Goal: Information Seeking & Learning: Learn about a topic

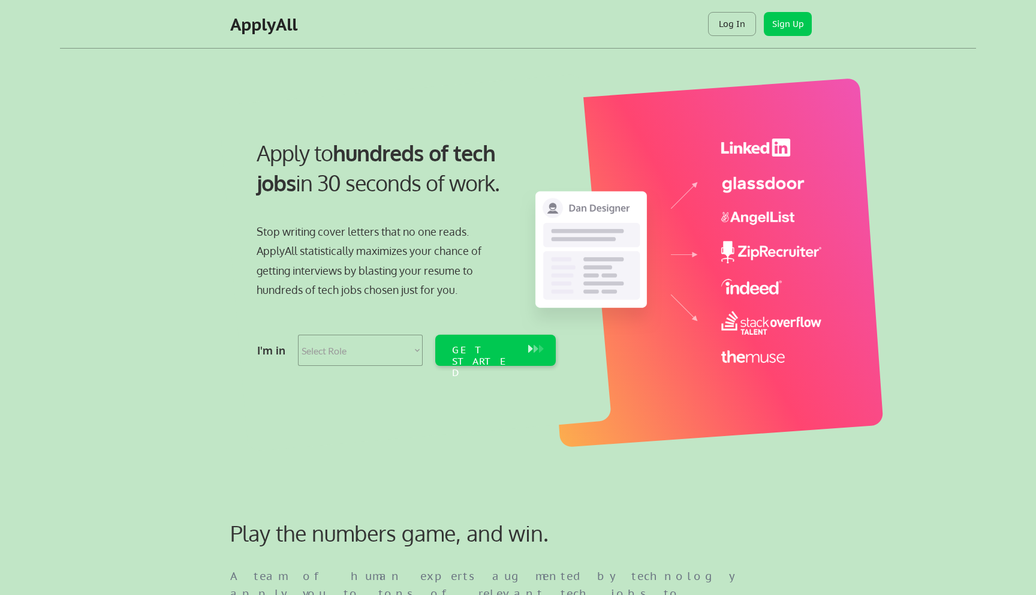
click at [134, 141] on div "Apply to hundreds of tech jobs in 30 seconds of work. Stop writing cover letter…" at bounding box center [533, 256] width 888 height 397
click at [148, 163] on div "Apply to hundreds of tech jobs in 30 seconds of work. Stop writing cover letter…" at bounding box center [533, 256] width 888 height 397
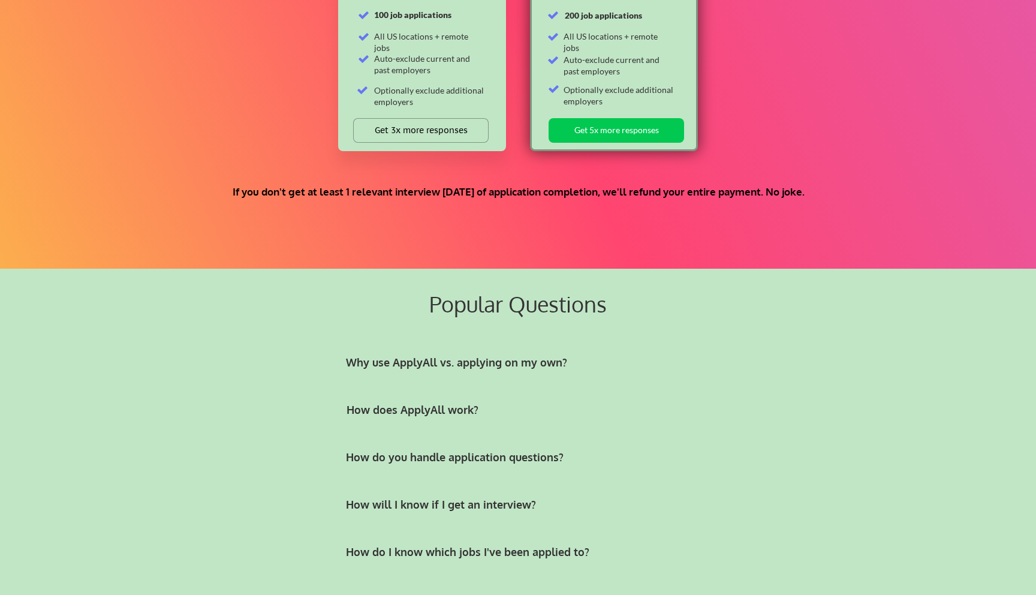
scroll to position [2018, 0]
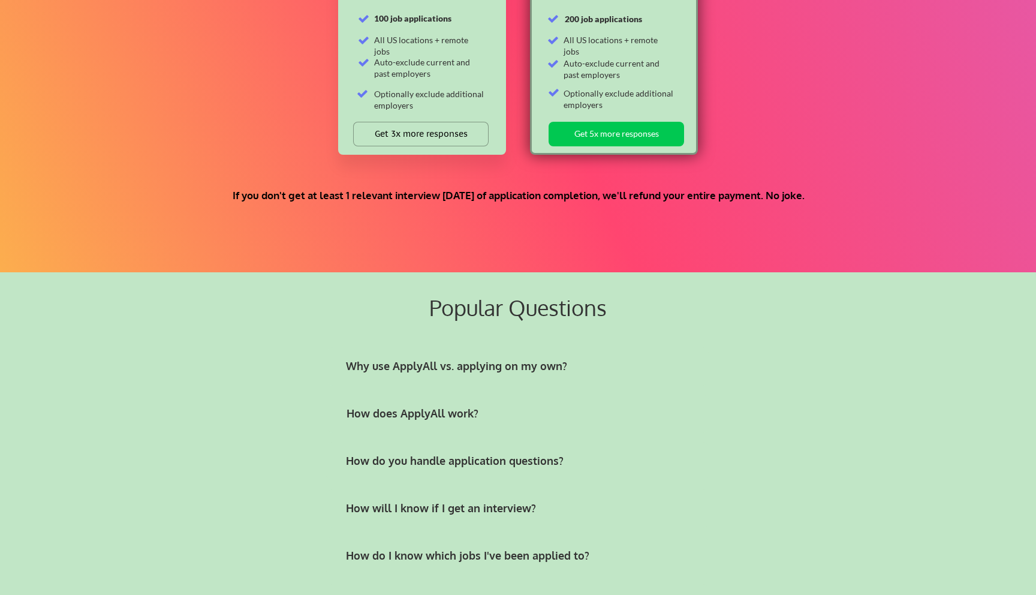
click at [288, 197] on div "If you don't get at least 1 relevant interview [DATE] of application completion…" at bounding box center [519, 195] width 620 height 13
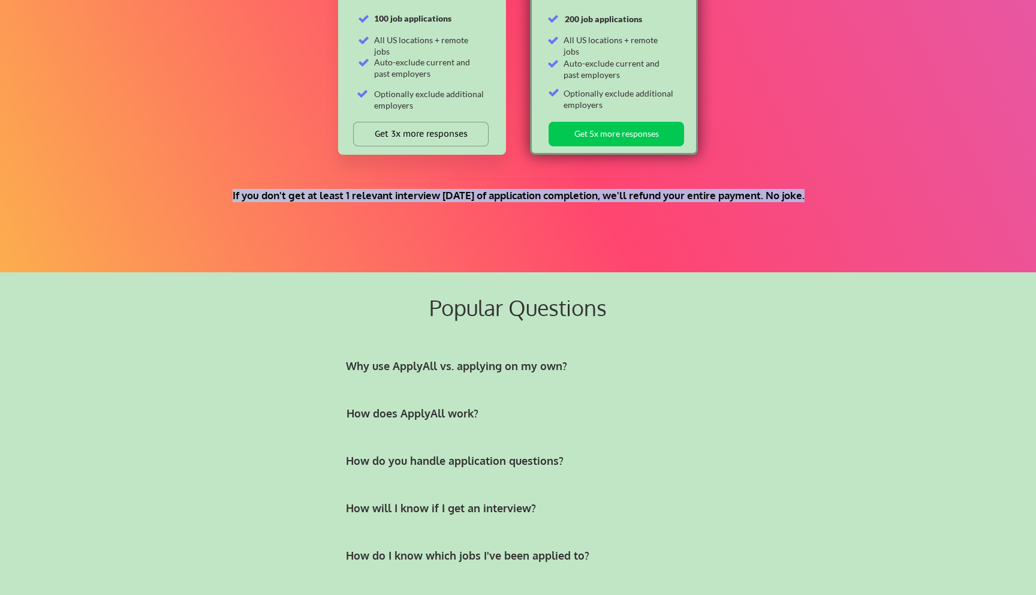
click at [288, 197] on div "If you don't get at least 1 relevant interview [DATE] of application completion…" at bounding box center [519, 195] width 620 height 13
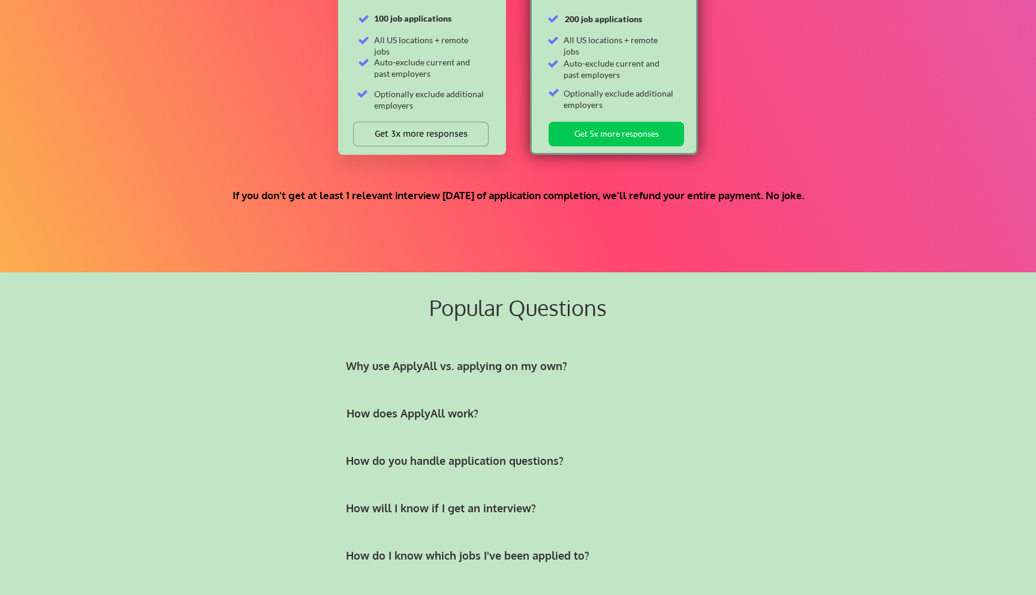
click at [285, 287] on div "Popular Questions Why use ApplyAll vs. applying on my own? How does ApplyAll wo…" at bounding box center [518, 471] width 916 height 397
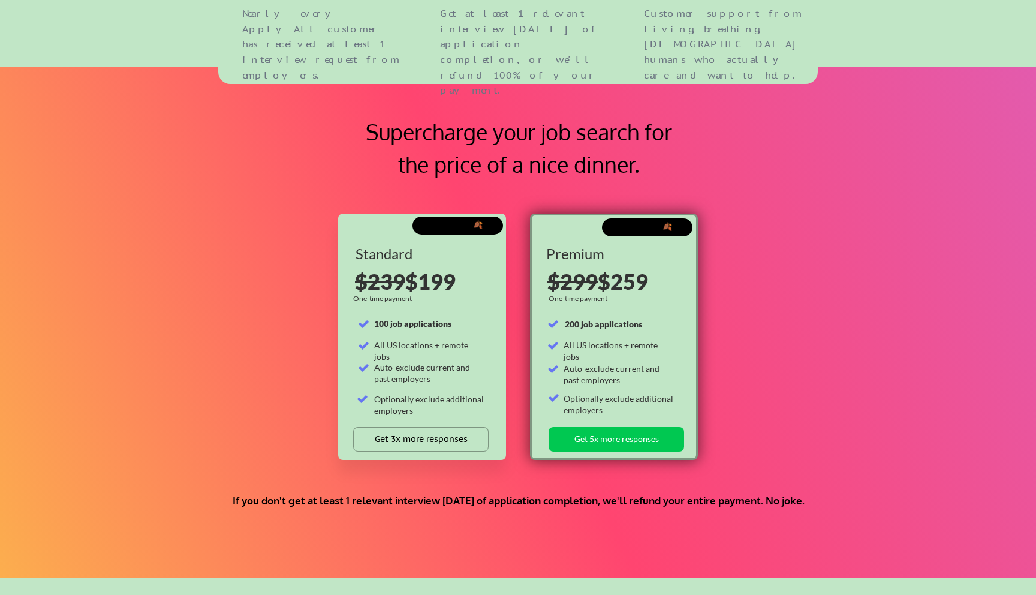
scroll to position [1695, 0]
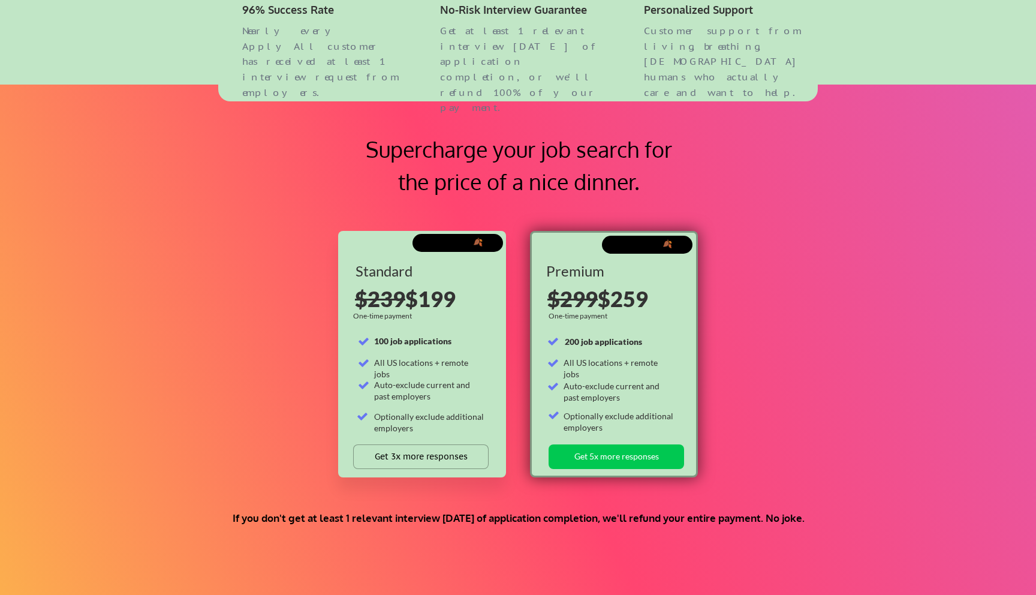
click at [233, 303] on div "Supercharge your job search for the price of a nice dinner. FALL SALE 🍂 Standar…" at bounding box center [518, 340] width 1036 height 510
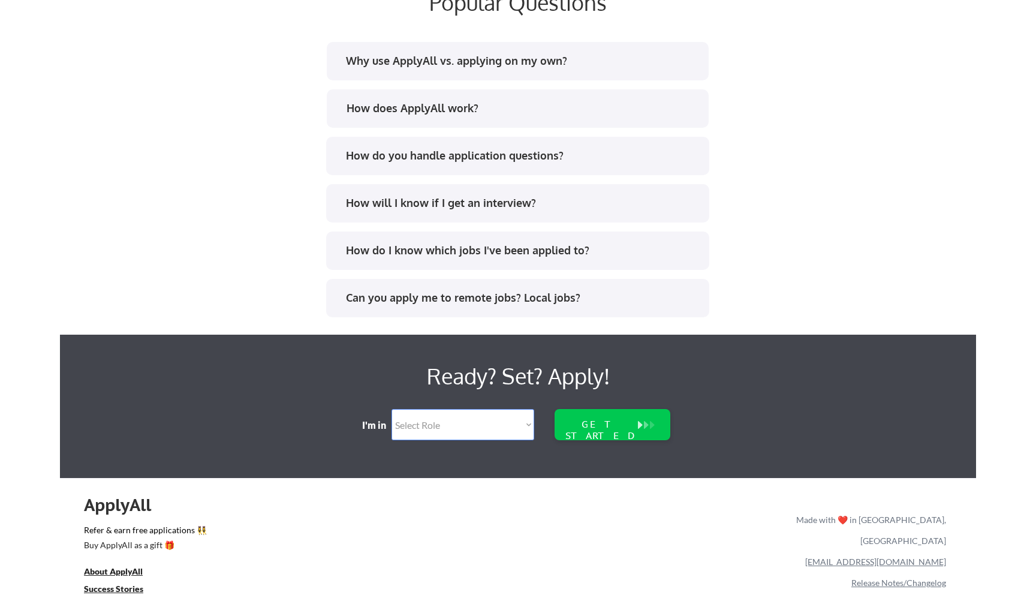
scroll to position [2325, 0]
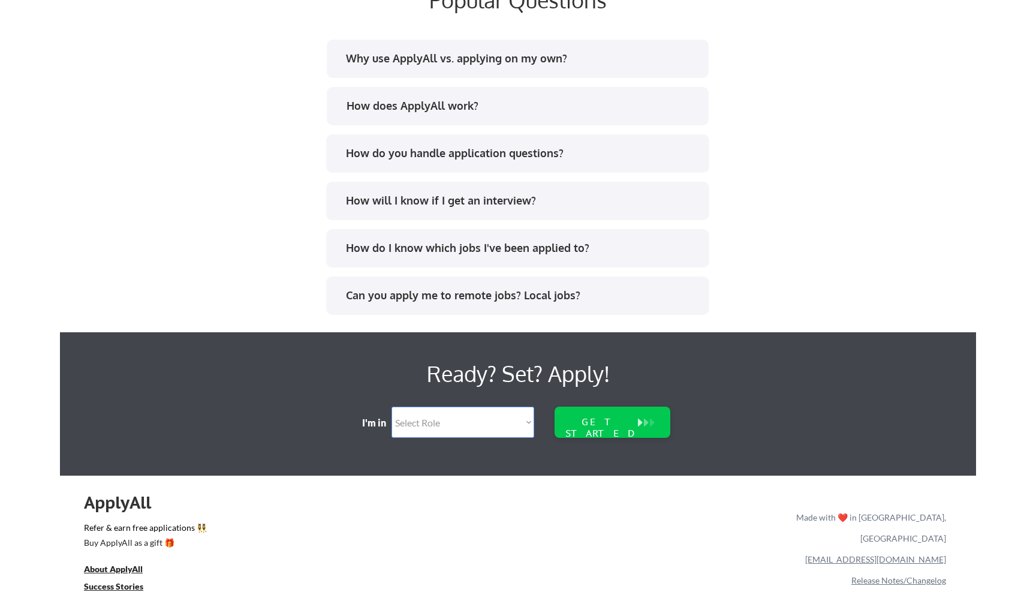
click at [417, 291] on div "Can you apply me to remote jobs? Local jobs?" at bounding box center [522, 295] width 352 height 15
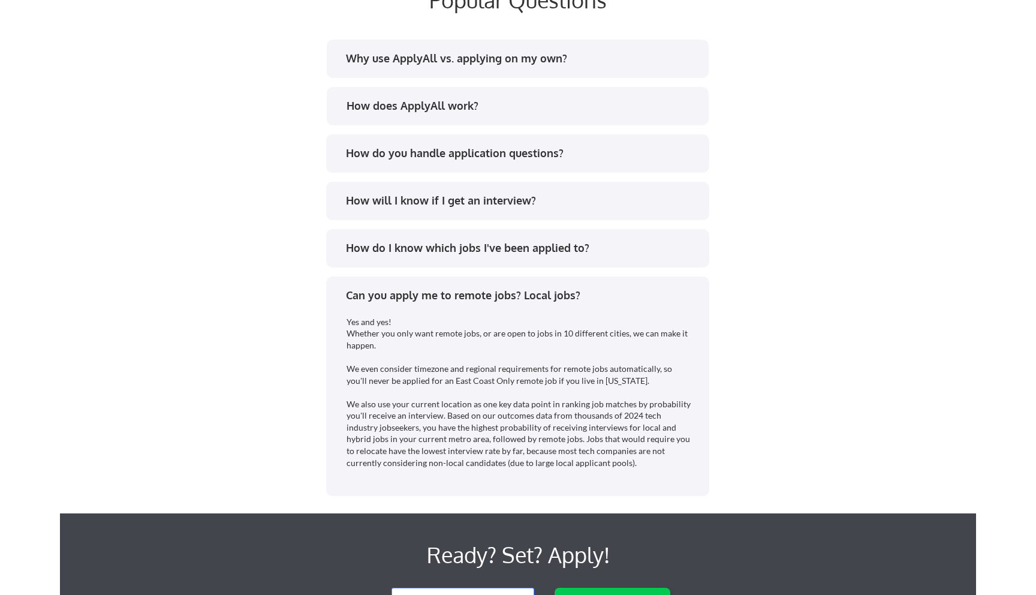
click at [417, 291] on div "Can you apply me to remote jobs? Local jobs?" at bounding box center [522, 295] width 352 height 15
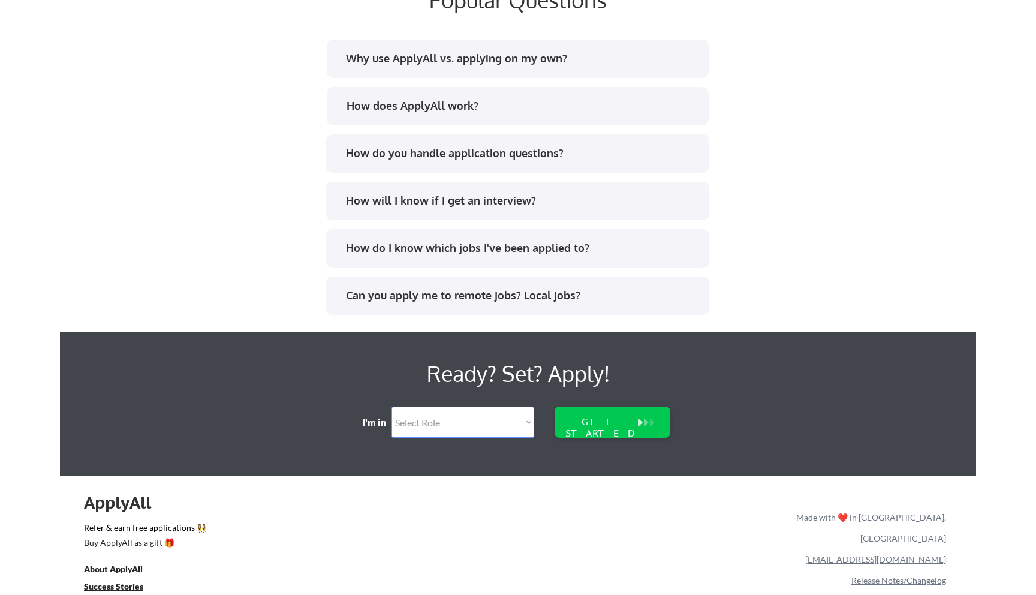
click at [441, 221] on div "Why use ApplyAll vs. applying on my own? How does ApplyAll work? How do you han…" at bounding box center [518, 200] width 600 height 326
click at [444, 192] on div "How will I know if I get an interview?" at bounding box center [517, 201] width 383 height 38
click at [446, 152] on div "How do you handle application questions?" at bounding box center [522, 153] width 352 height 15
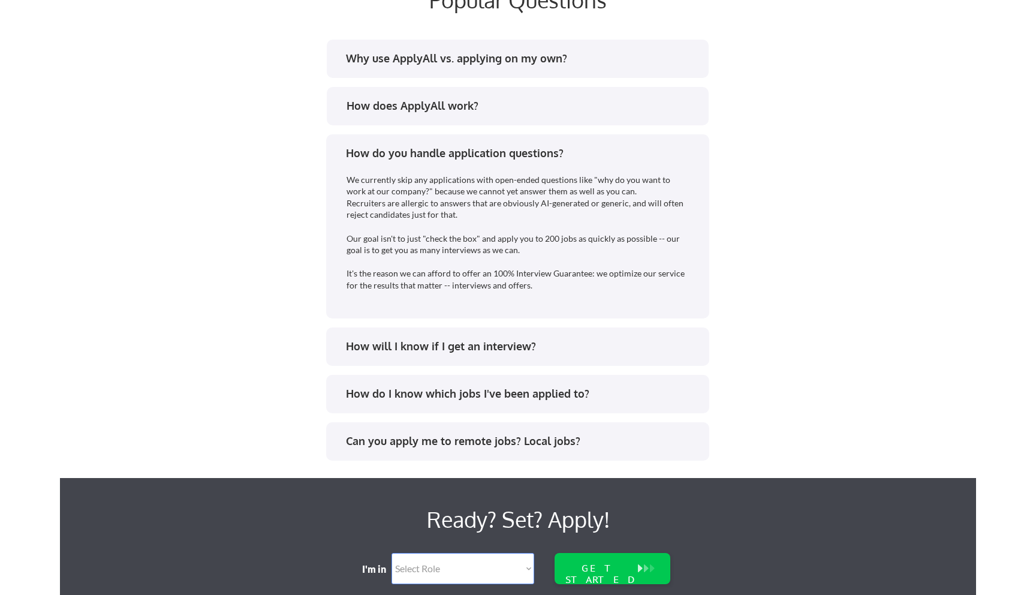
click at [446, 105] on div "How does ApplyAll work?" at bounding box center [523, 105] width 352 height 15
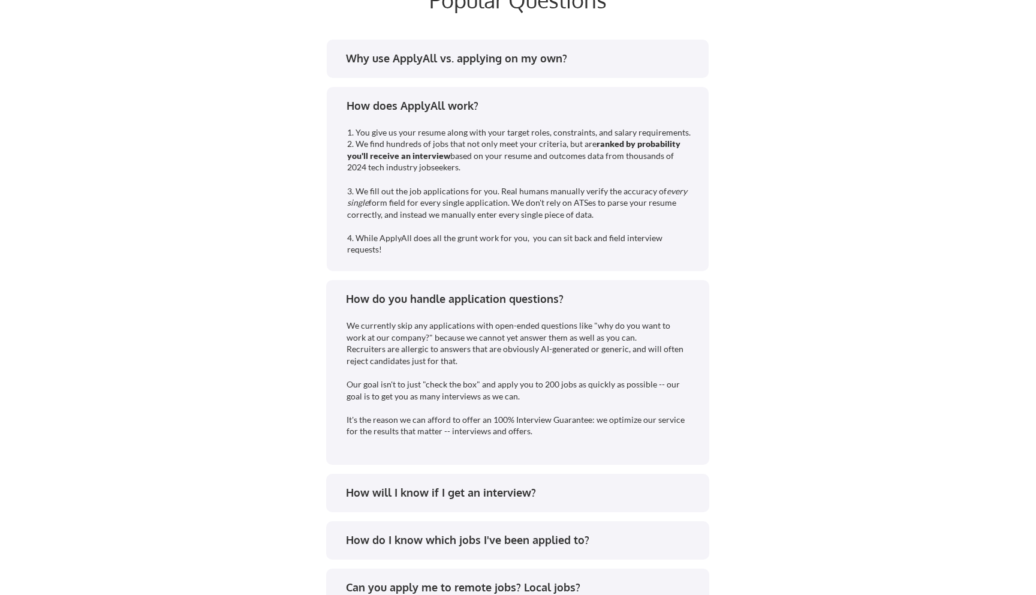
click at [467, 49] on div "Why use ApplyAll vs. applying on my own?" at bounding box center [518, 59] width 382 height 38
click at [464, 70] on div "Why use ApplyAll vs. applying on my own?" at bounding box center [518, 59] width 382 height 38
click at [465, 60] on div "Why use ApplyAll vs. applying on my own?" at bounding box center [522, 58] width 352 height 15
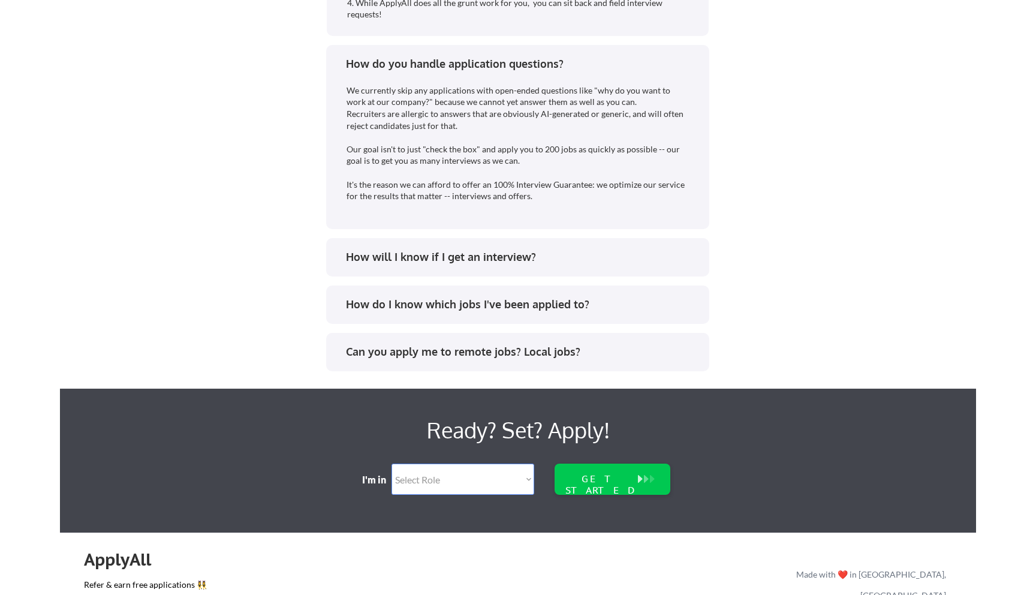
scroll to position [3047, 0]
